Goal: Transaction & Acquisition: Purchase product/service

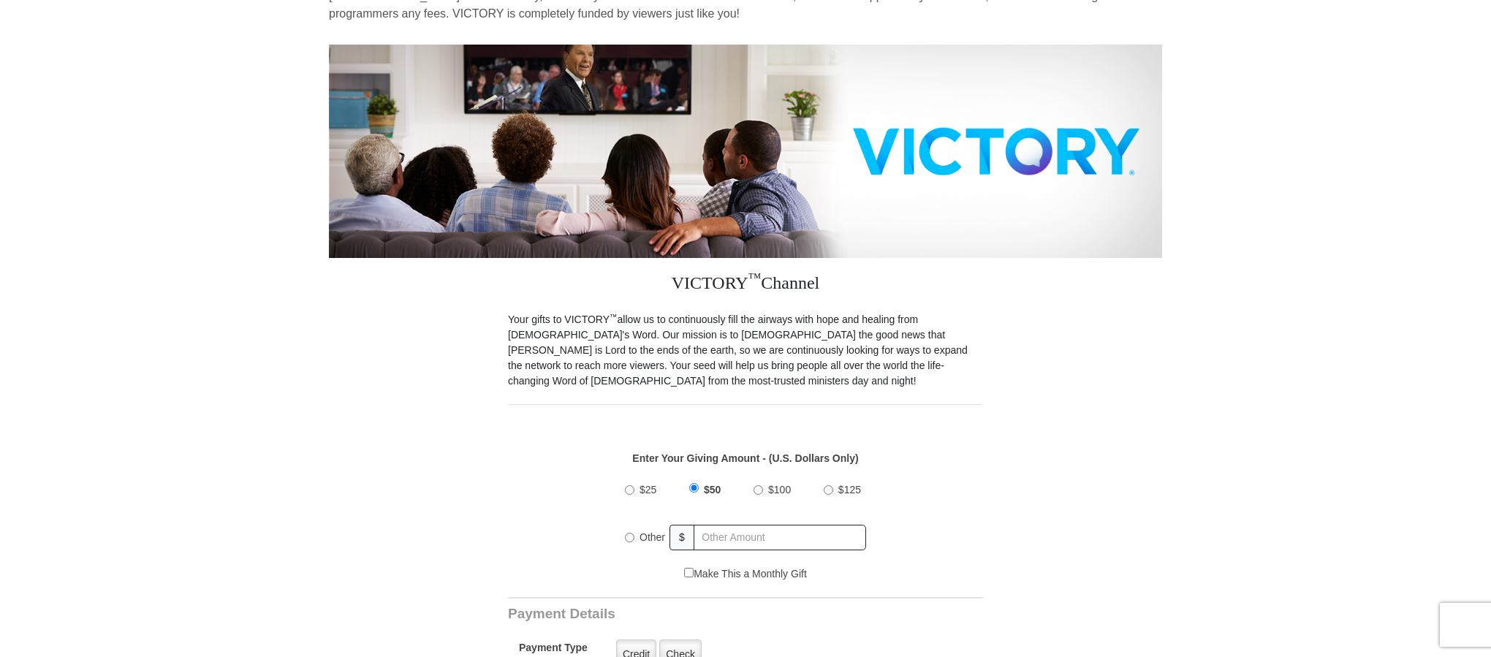
scroll to position [151, 0]
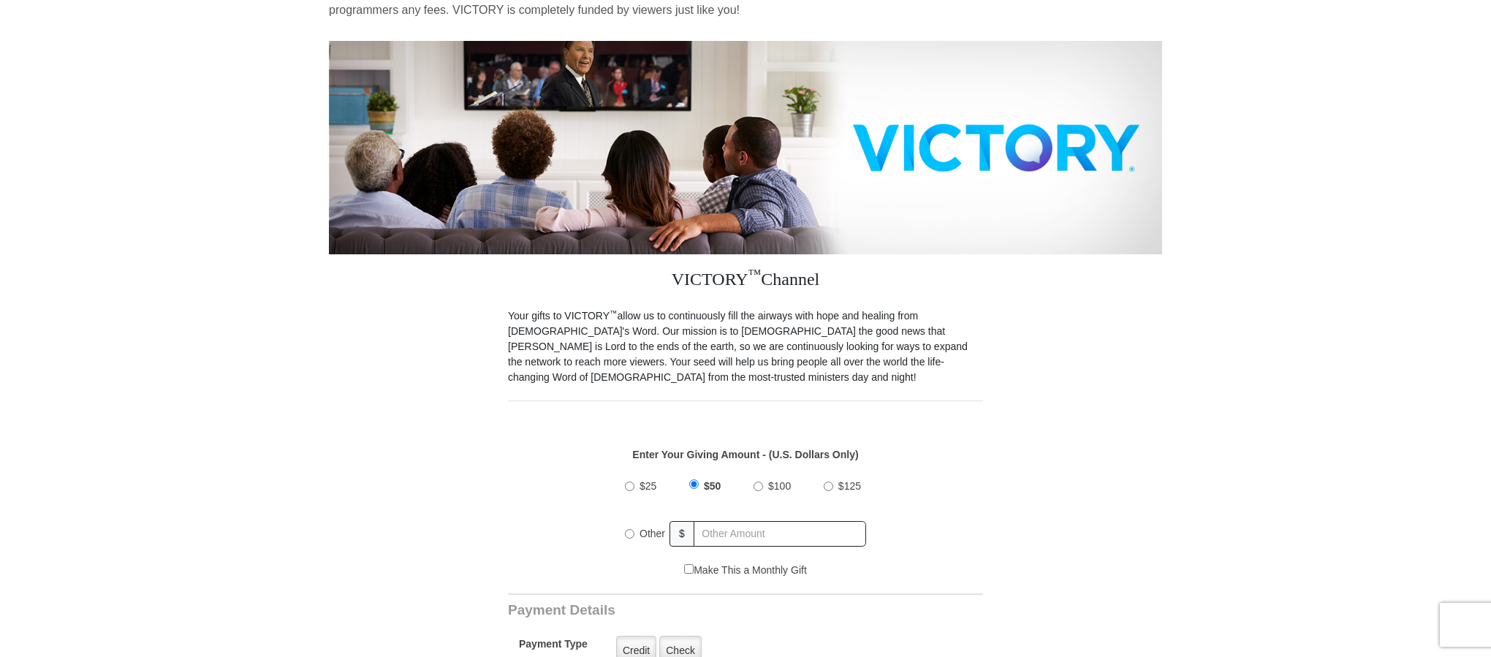
click at [759, 489] on input "$100" at bounding box center [759, 487] width 10 height 10
radio input "true"
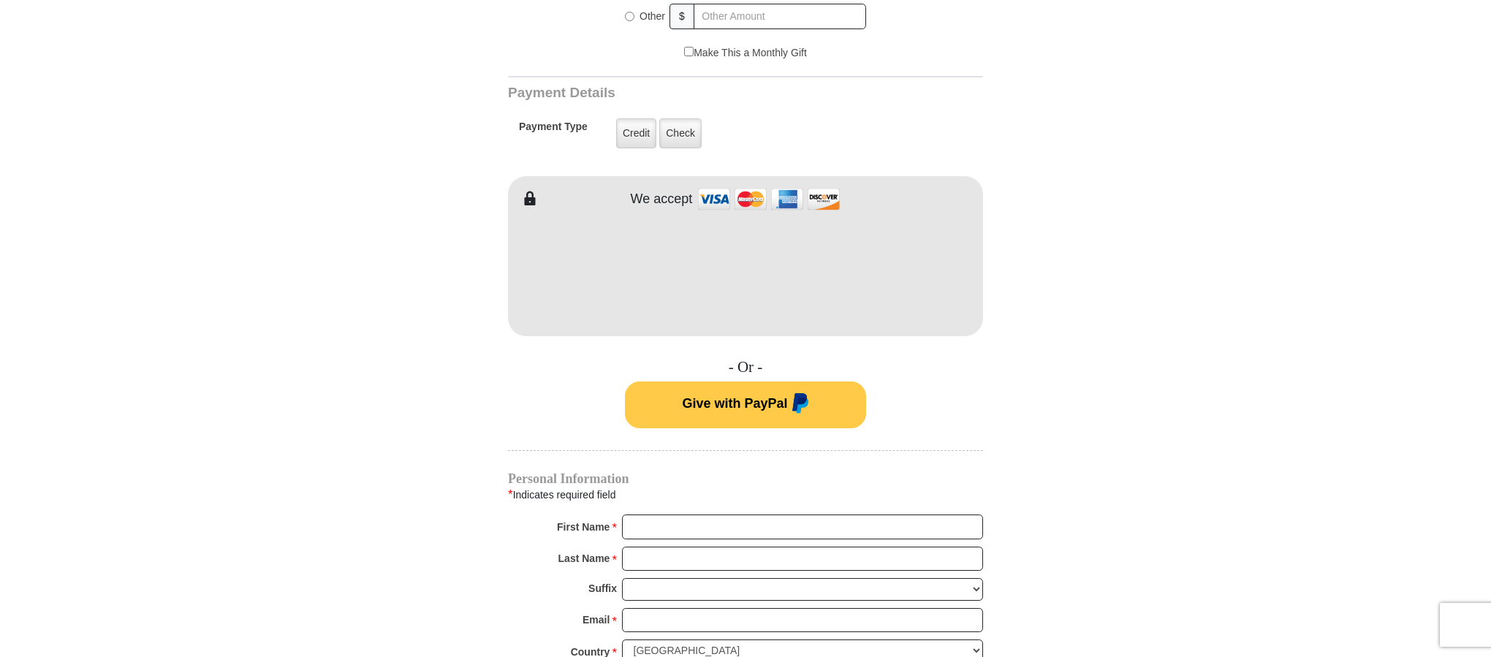
scroll to position [669, 0]
click at [709, 526] on input "First Name *" at bounding box center [802, 525] width 361 height 25
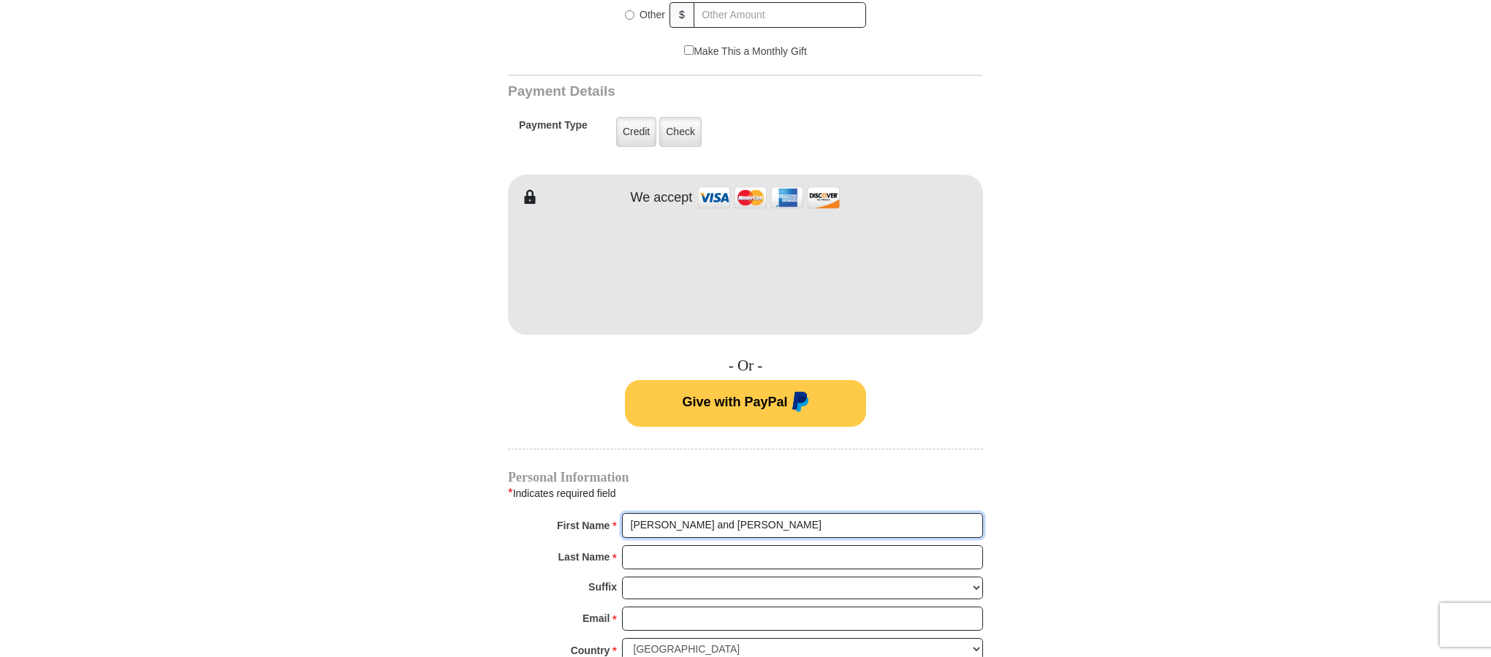
type input "[PERSON_NAME] and [PERSON_NAME]"
click at [703, 555] on input "Last Name *" at bounding box center [802, 557] width 361 height 25
type input "[PERSON_NAME]"
click at [691, 612] on input "Email *" at bounding box center [802, 619] width 361 height 25
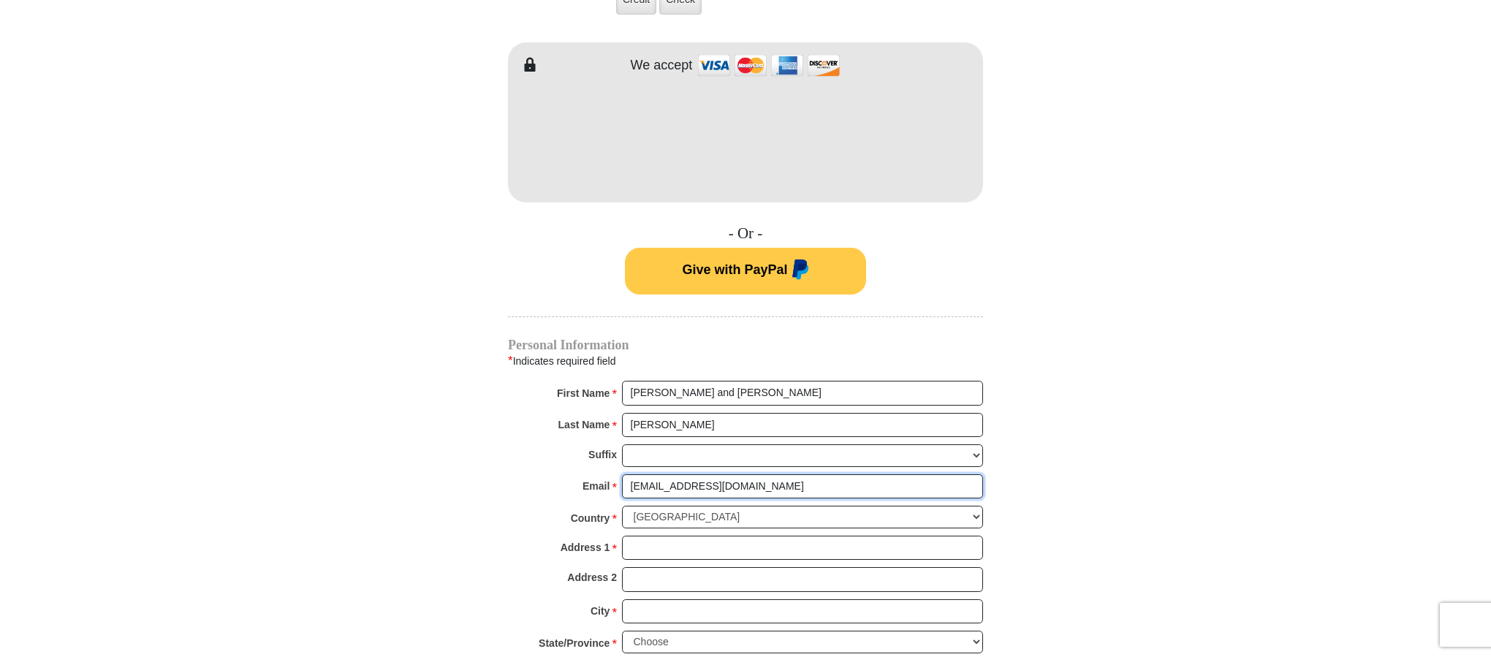
scroll to position [802, 0]
type input "[EMAIL_ADDRESS][DOMAIN_NAME]"
click at [712, 535] on input "Address 1 *" at bounding box center [802, 547] width 361 height 25
type input "18320 CR 126"
click at [684, 599] on input "City *" at bounding box center [802, 611] width 361 height 25
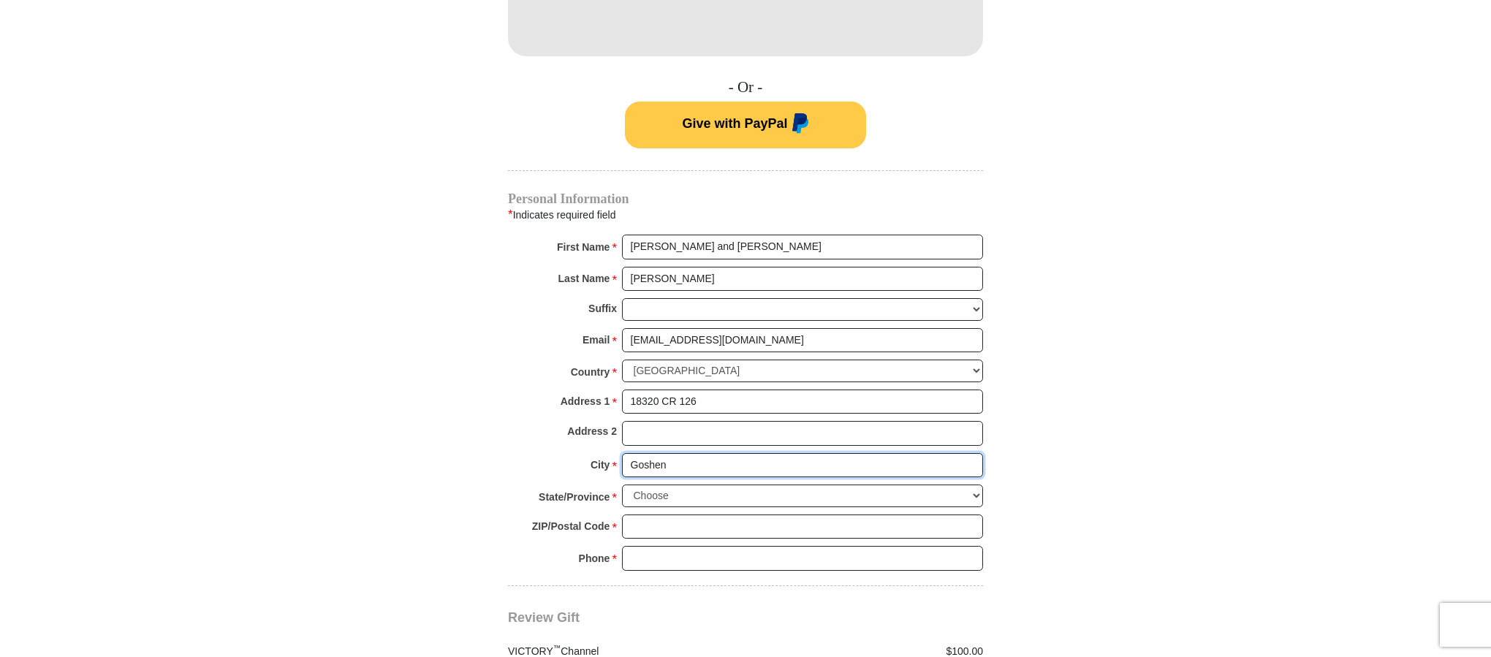
scroll to position [948, 0]
type input "Goshen"
select select "IN"
click at [702, 514] on input "ZIP/Postal Code *" at bounding box center [802, 526] width 361 height 25
type input "46528"
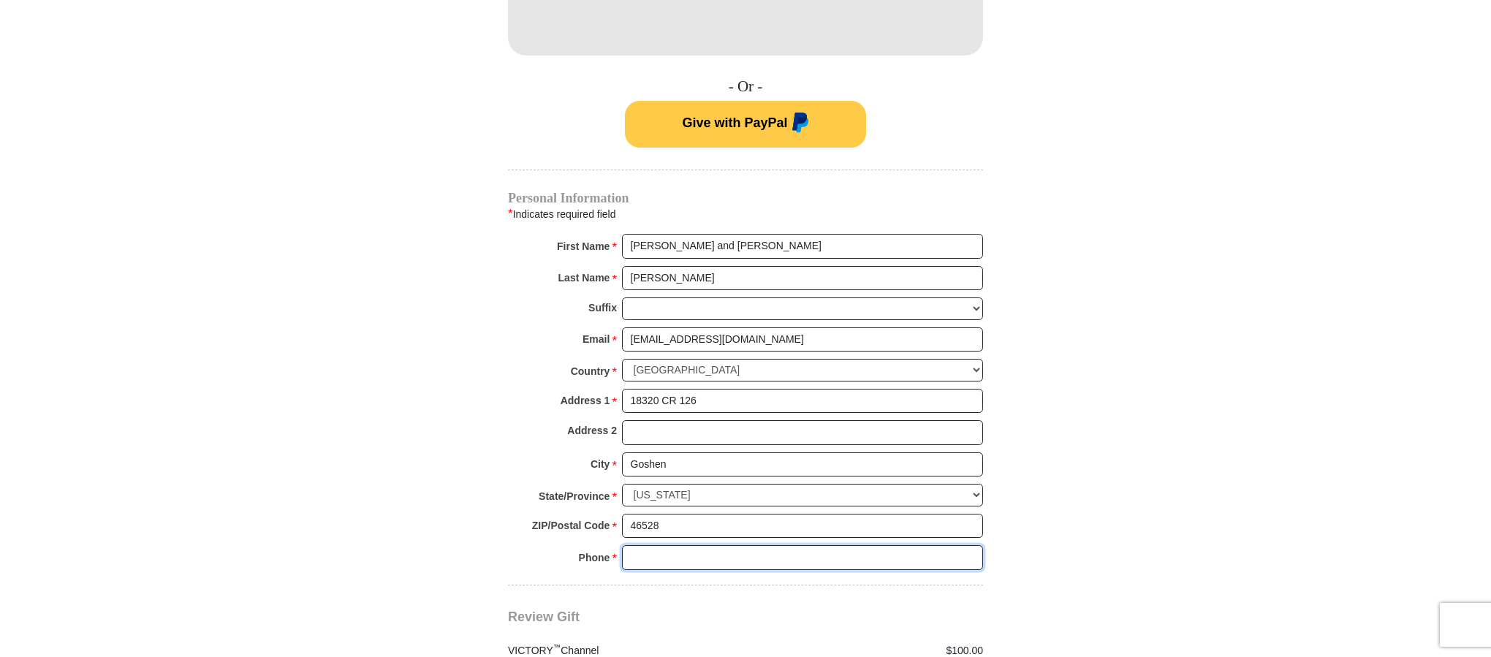
click at [689, 545] on input "Phone * *" at bounding box center [802, 557] width 361 height 25
click at [647, 545] on input "574202" at bounding box center [802, 557] width 361 height 25
click at [685, 545] on input "574 202" at bounding box center [802, 557] width 361 height 25
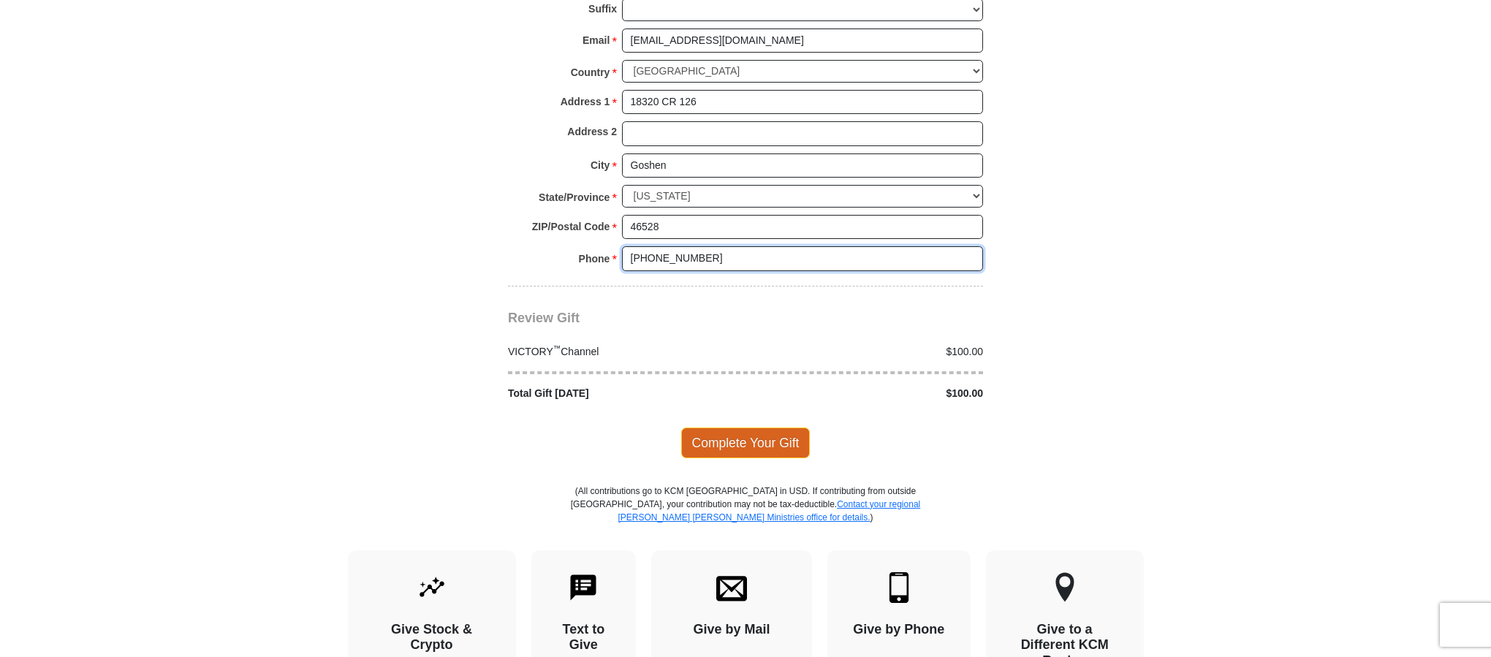
scroll to position [1249, 1]
type input "[PHONE_NUMBER]"
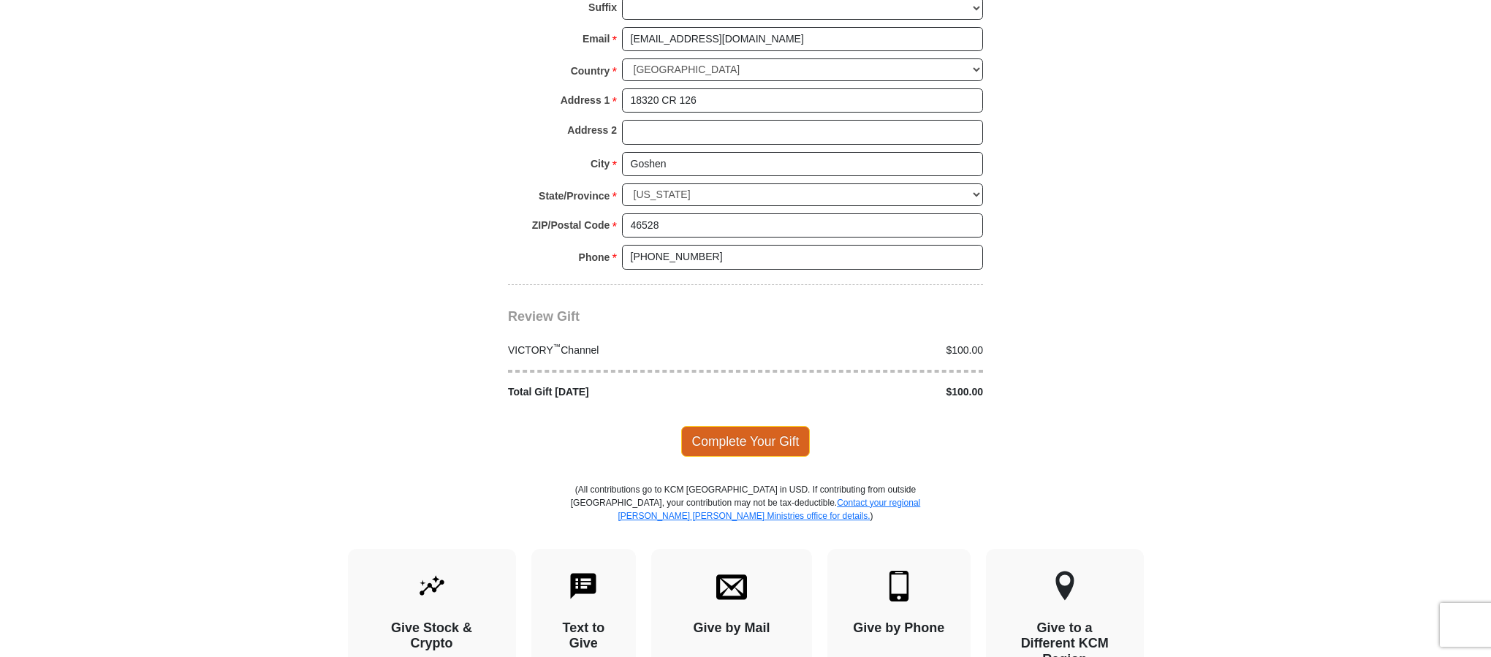
click at [754, 426] on span "Complete Your Gift" at bounding box center [745, 441] width 129 height 31
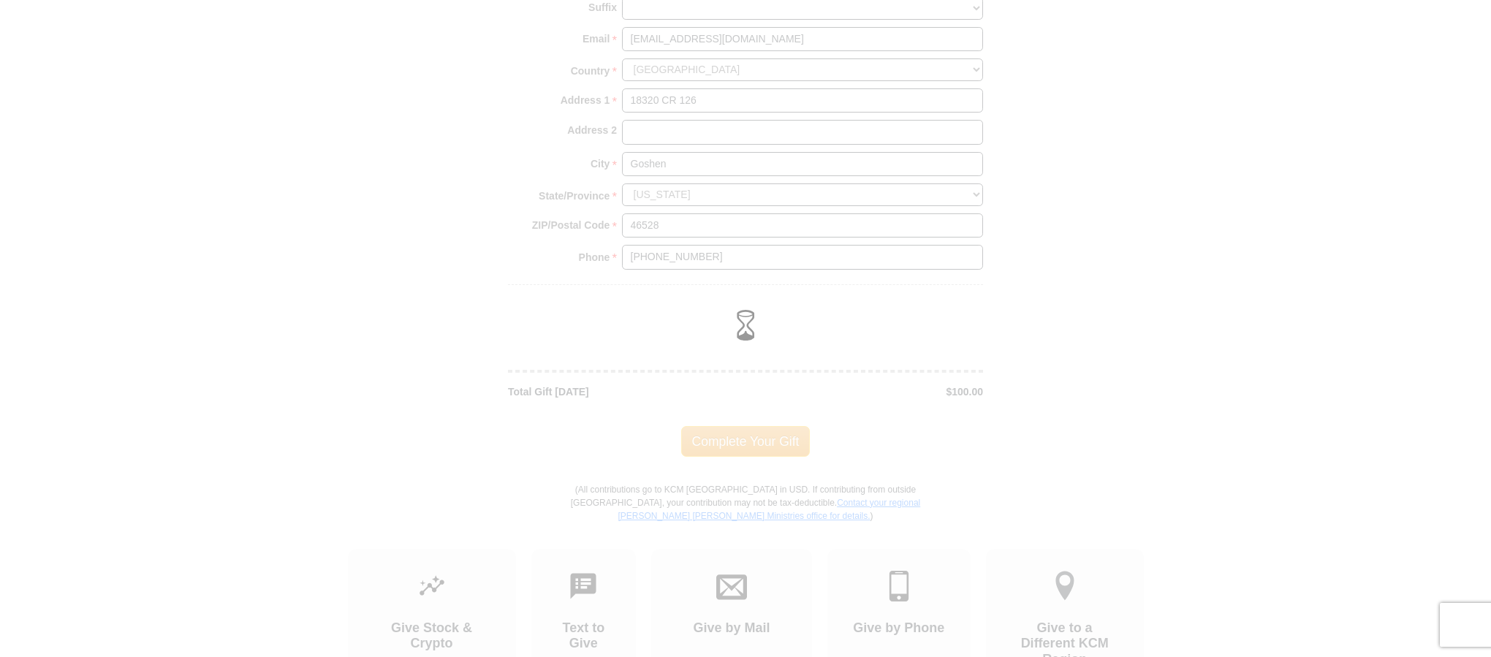
scroll to position [1249, 0]
